Goal: Complete application form: Complete application form

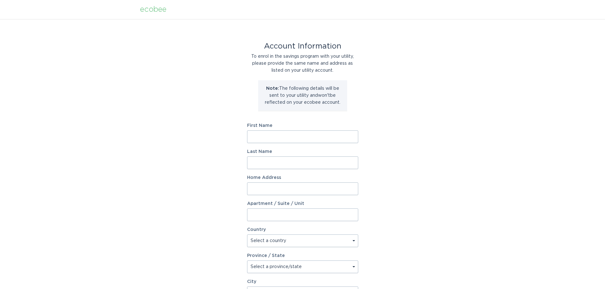
click at [263, 134] on input "First Name" at bounding box center [302, 137] width 111 height 13
type input "Woo Indoor LLC"
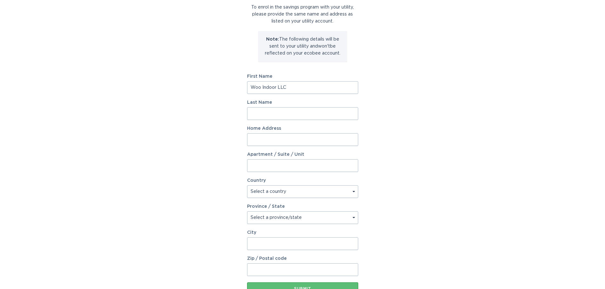
scroll to position [64, 0]
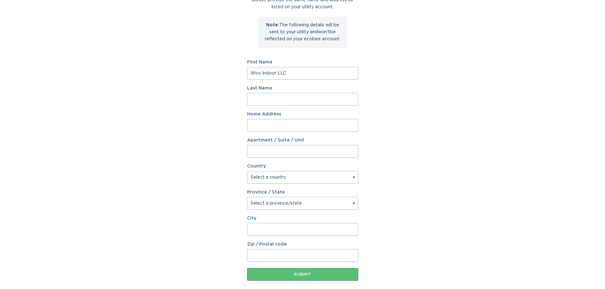
click at [259, 127] on input "Home Address" at bounding box center [302, 125] width 111 height 13
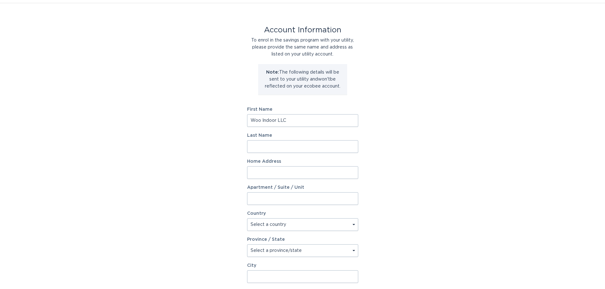
scroll to position [2, 0]
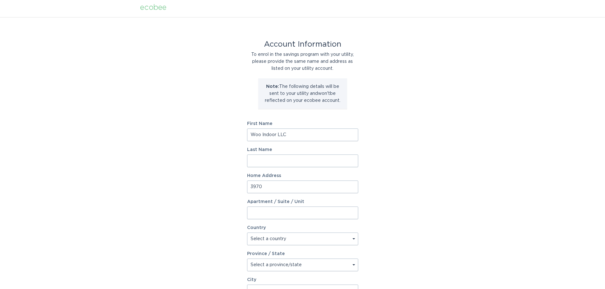
type input "[STREET_ADDRESS]"
type input "Maibach"
select select "US"
type input "Wooster"
type input "44691-7265"
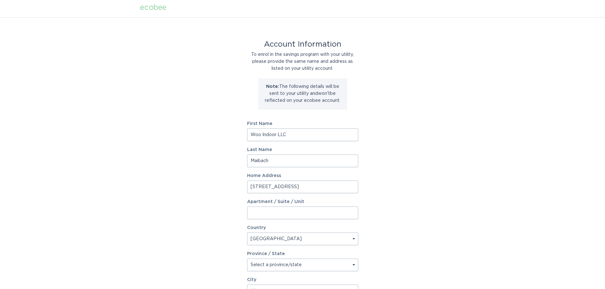
select select "OH"
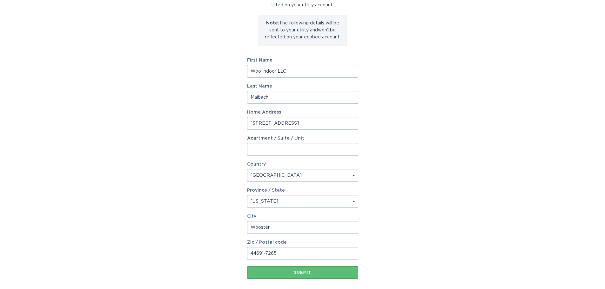
scroll to position [97, 0]
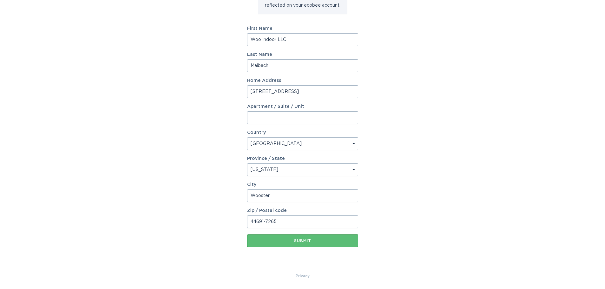
drag, startPoint x: 271, startPoint y: 64, endPoint x: 227, endPoint y: 59, distance: 44.4
click at [227, 59] on div "Account Information To enrol in the savings program with your utility, please p…" at bounding box center [302, 97] width 605 height 351
click at [300, 239] on div "Submit" at bounding box center [302, 241] width 105 height 4
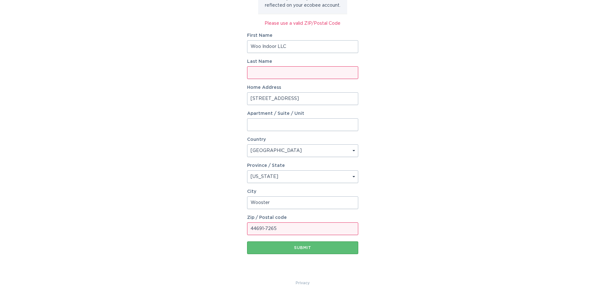
drag, startPoint x: 279, startPoint y: 229, endPoint x: 235, endPoint y: 228, distance: 44.5
click at [235, 228] on div "Account Information To enrol in the savings program with your utility, please p…" at bounding box center [302, 101] width 605 height 358
type input "44691"
drag, startPoint x: 294, startPoint y: 47, endPoint x: 219, endPoint y: 53, distance: 74.6
click at [220, 53] on div "Account Information To enrol in the savings program with your utility, please p…" at bounding box center [302, 101] width 605 height 358
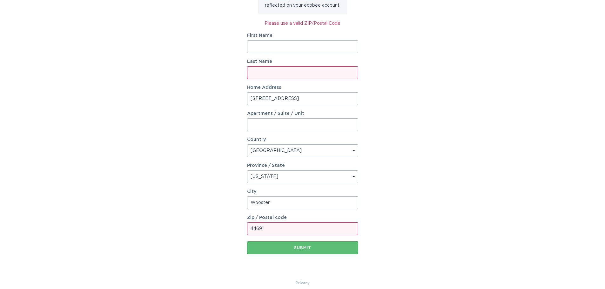
click at [259, 74] on input "Last Name" at bounding box center [302, 72] width 111 height 13
paste input "Woo Indoor LLC"
type input "Woo Indoor LLC"
click at [202, 156] on div "Account Information To enrol in the savings program with your utility, please p…" at bounding box center [302, 101] width 605 height 358
click at [287, 248] on div "Submit" at bounding box center [302, 248] width 105 height 4
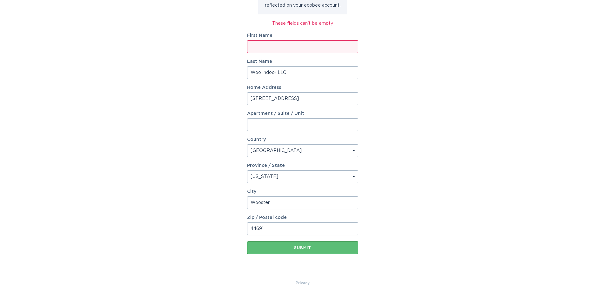
click at [272, 46] on input "First Name" at bounding box center [302, 46] width 111 height 13
type input "Woo"
click at [297, 74] on input "Woo Indoor LLC" at bounding box center [302, 72] width 111 height 13
click at [262, 71] on input "Woo Indoor LLC" at bounding box center [302, 72] width 111 height 13
type input "Indoor LLC"
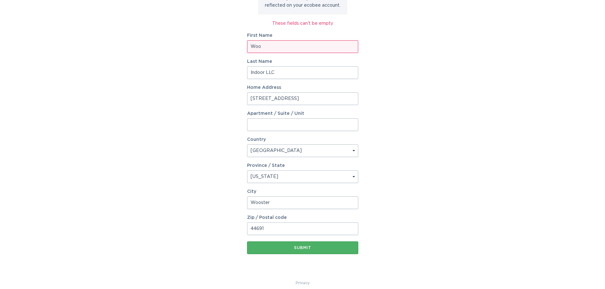
click at [293, 250] on button "Submit" at bounding box center [302, 248] width 111 height 13
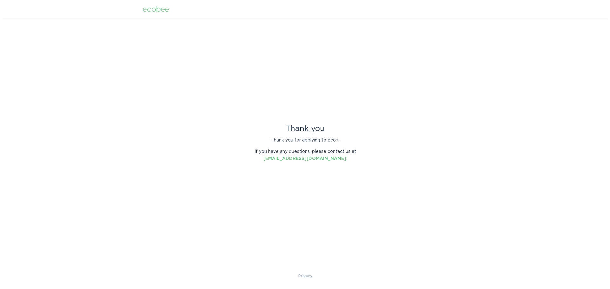
scroll to position [0, 0]
